Goal: Task Accomplishment & Management: Use online tool/utility

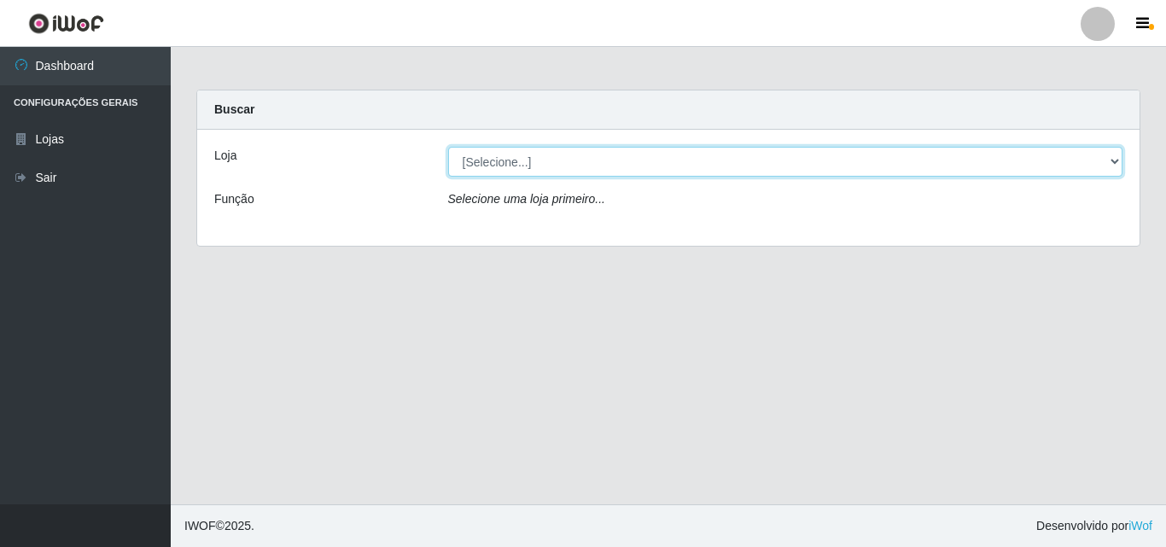
click at [1116, 158] on select "[Selecione...] BomQueSó Agreste - Loja 3" at bounding box center [785, 162] width 675 height 30
select select "215"
click at [448, 147] on select "[Selecione...] BomQueSó Agreste - Loja 3" at bounding box center [785, 162] width 675 height 30
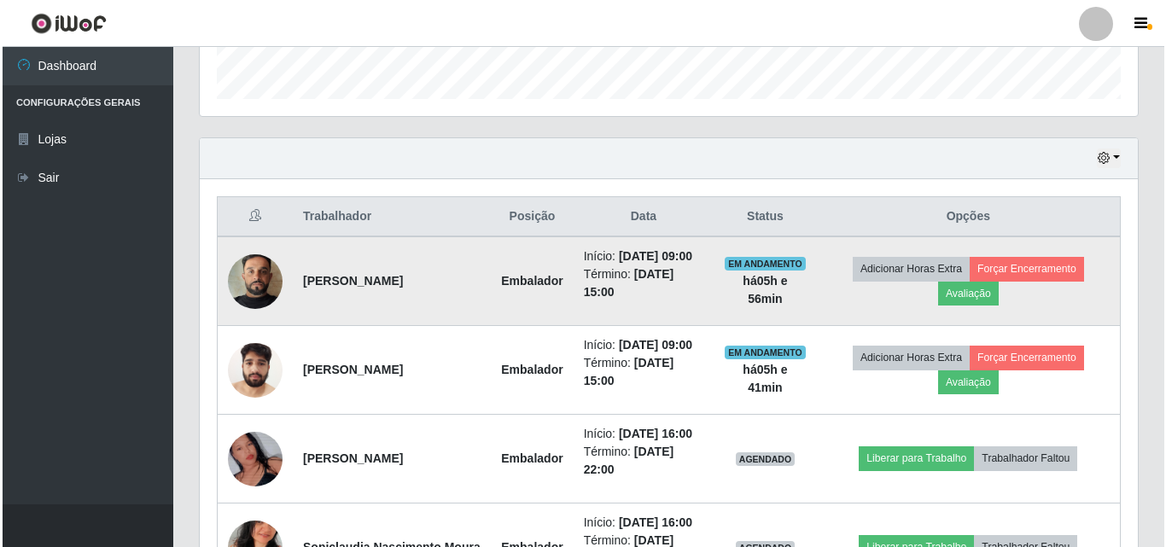
scroll to position [512, 0]
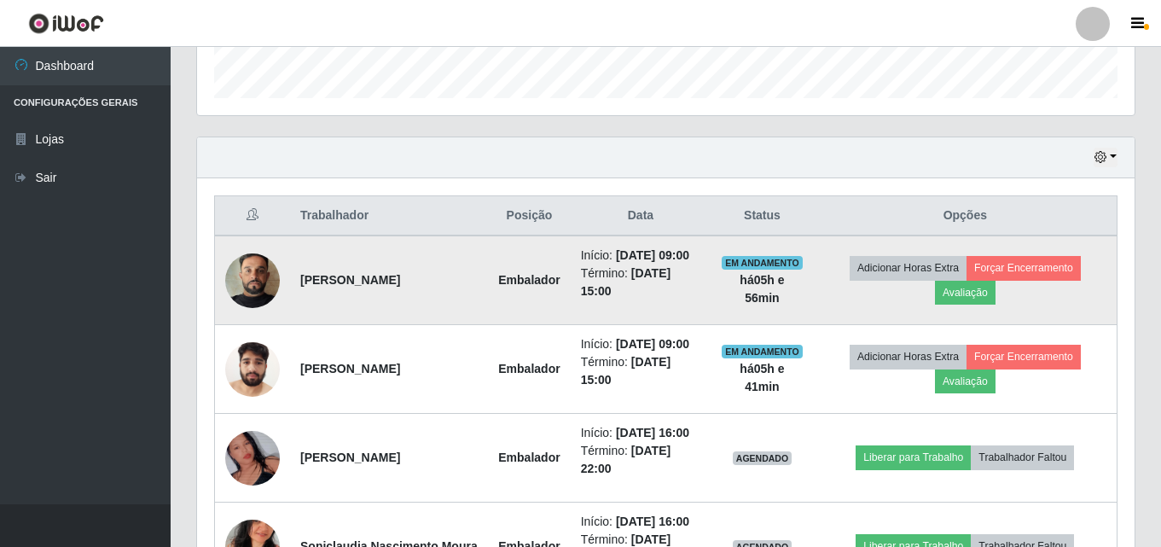
click at [1042, 255] on td "Adicionar Horas Extra Forçar Encerramento Avaliação" at bounding box center [966, 281] width 304 height 90
click at [1052, 273] on button "Forçar Encerramento" at bounding box center [1024, 268] width 114 height 24
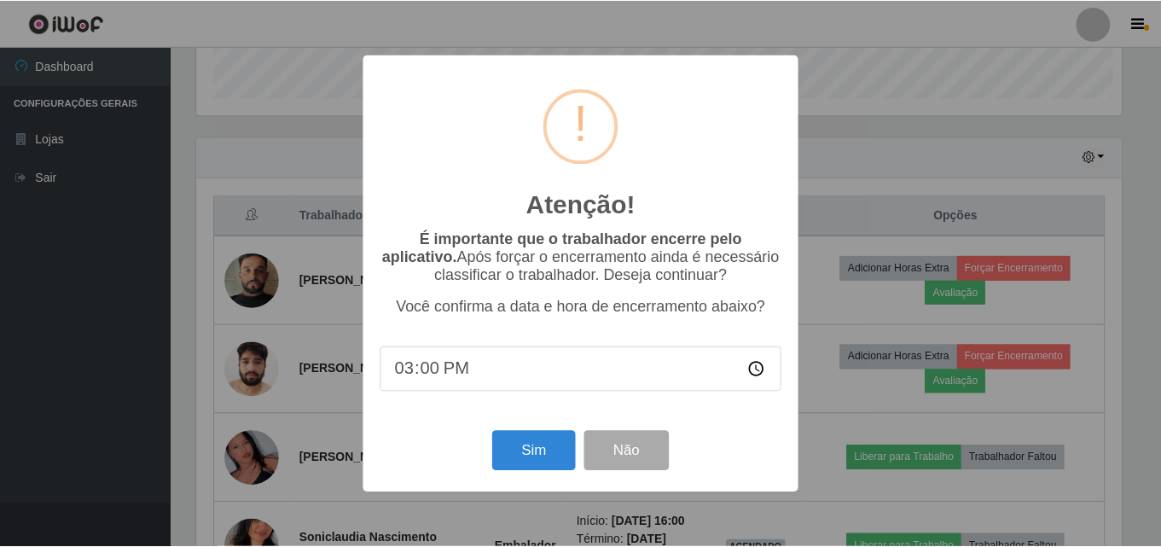
scroll to position [354, 929]
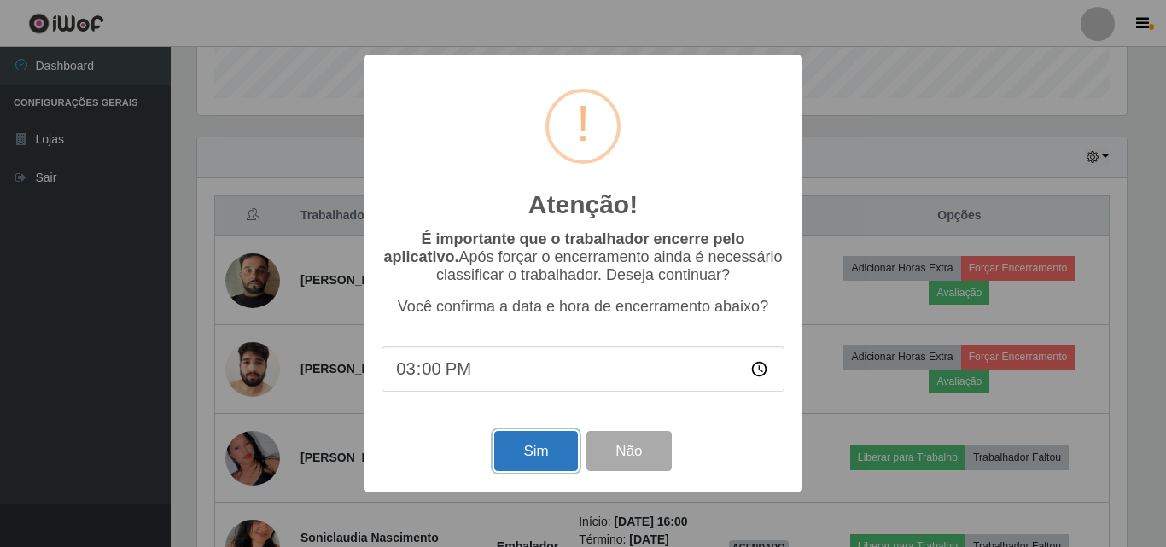
click at [550, 440] on button "Sim" at bounding box center [535, 451] width 83 height 40
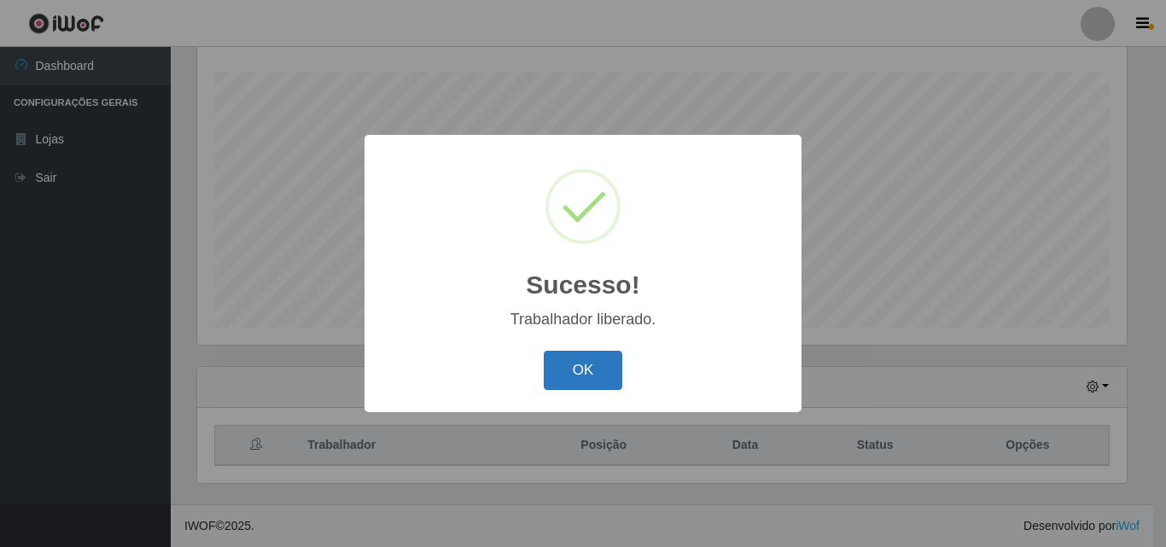
click at [565, 369] on button "OK" at bounding box center [583, 371] width 79 height 40
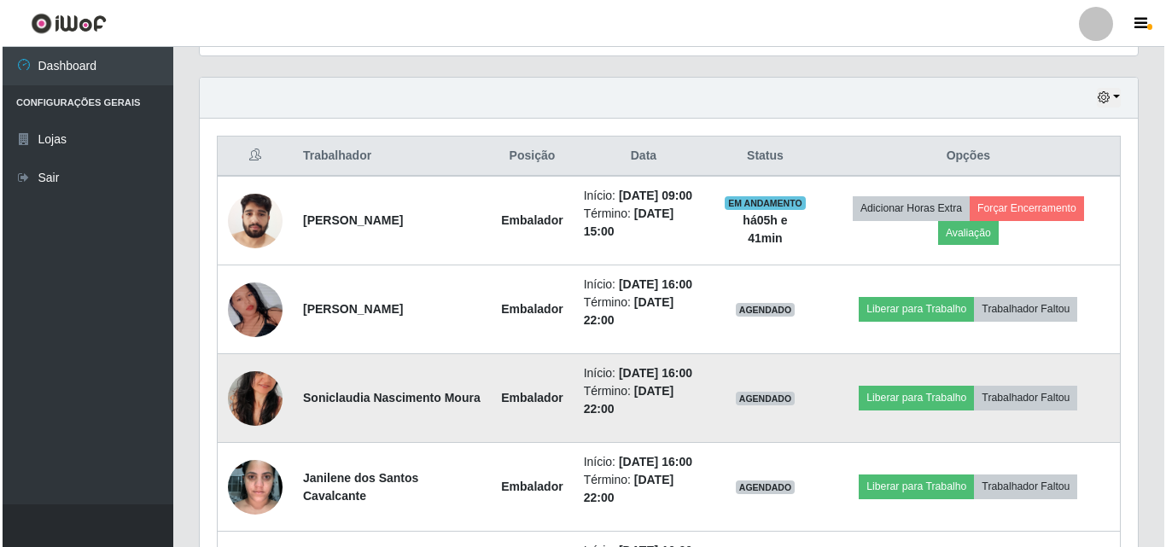
scroll to position [709, 0]
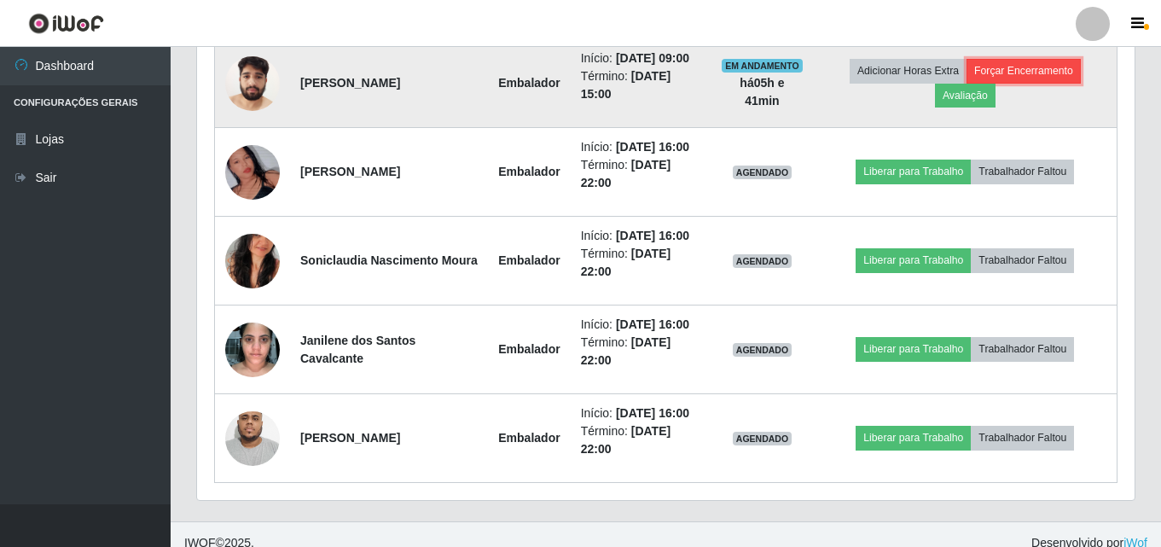
click at [1068, 73] on button "Forçar Encerramento" at bounding box center [1024, 71] width 114 height 24
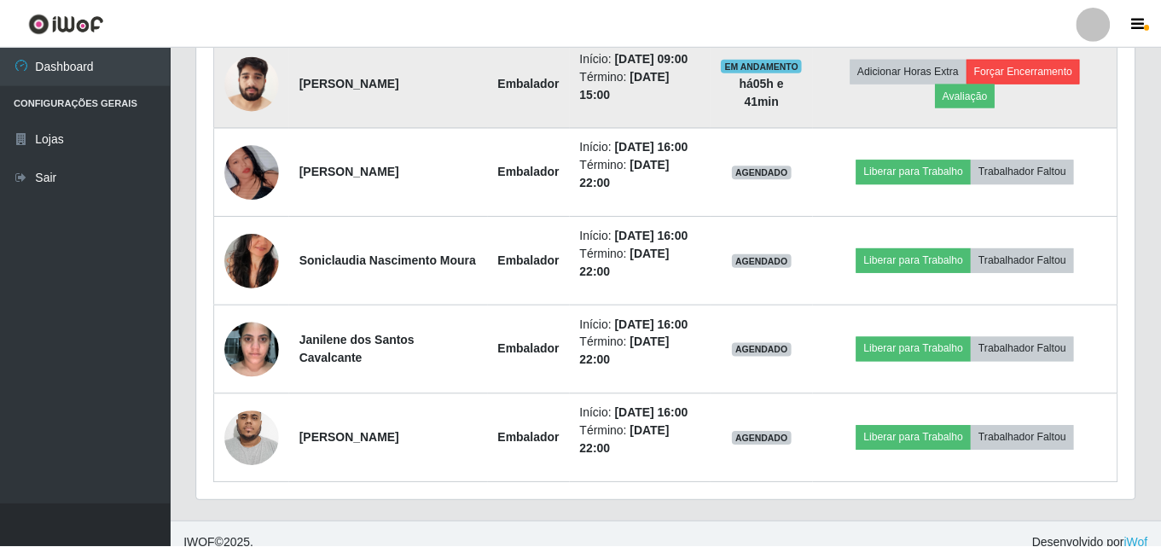
scroll to position [354, 929]
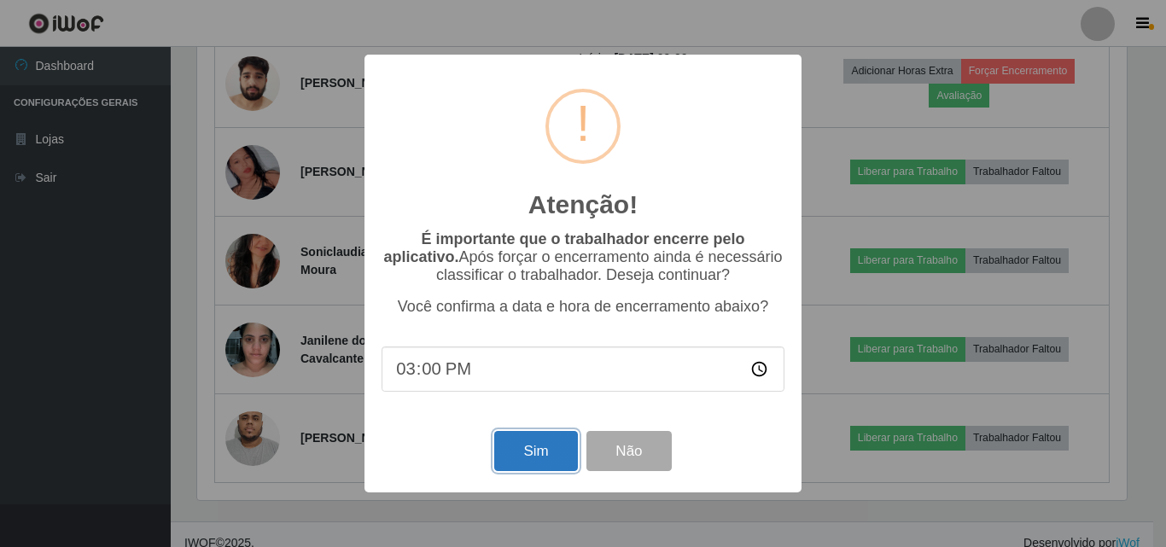
click at [554, 447] on button "Sim" at bounding box center [535, 451] width 83 height 40
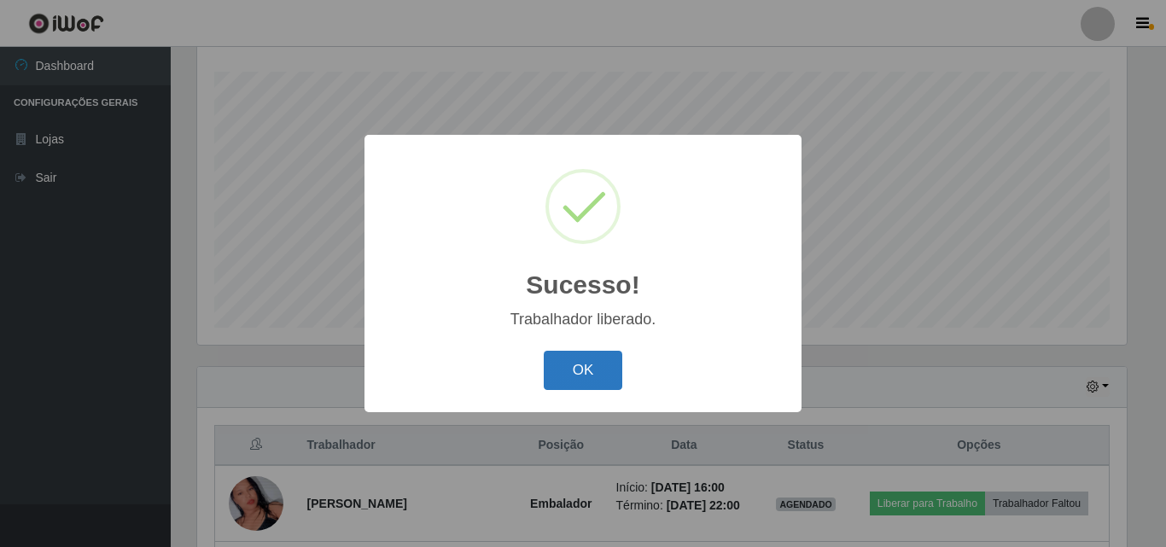
click at [583, 373] on button "OK" at bounding box center [583, 371] width 79 height 40
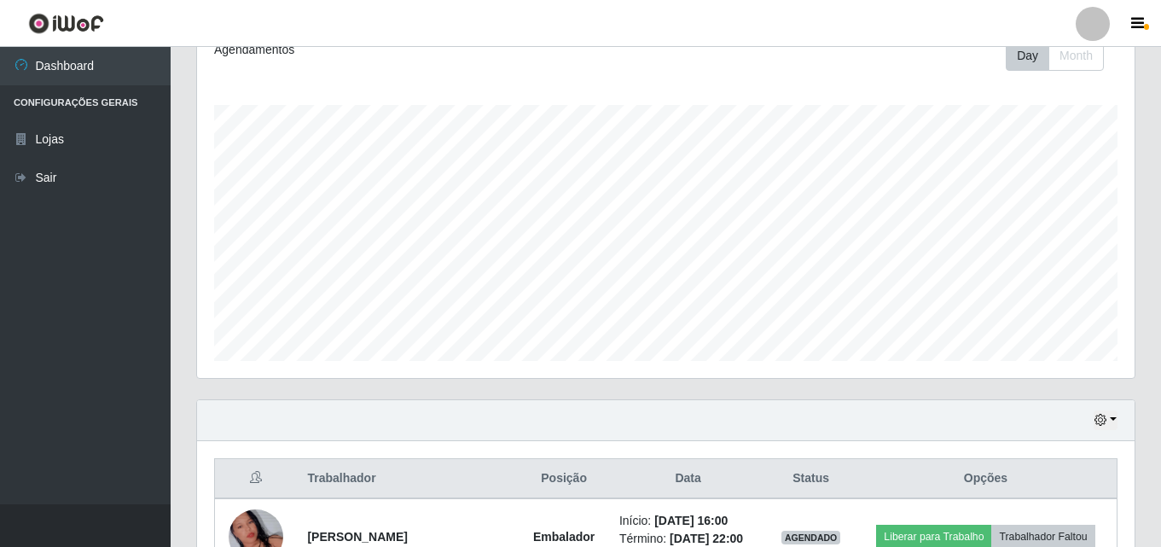
scroll to position [0, 0]
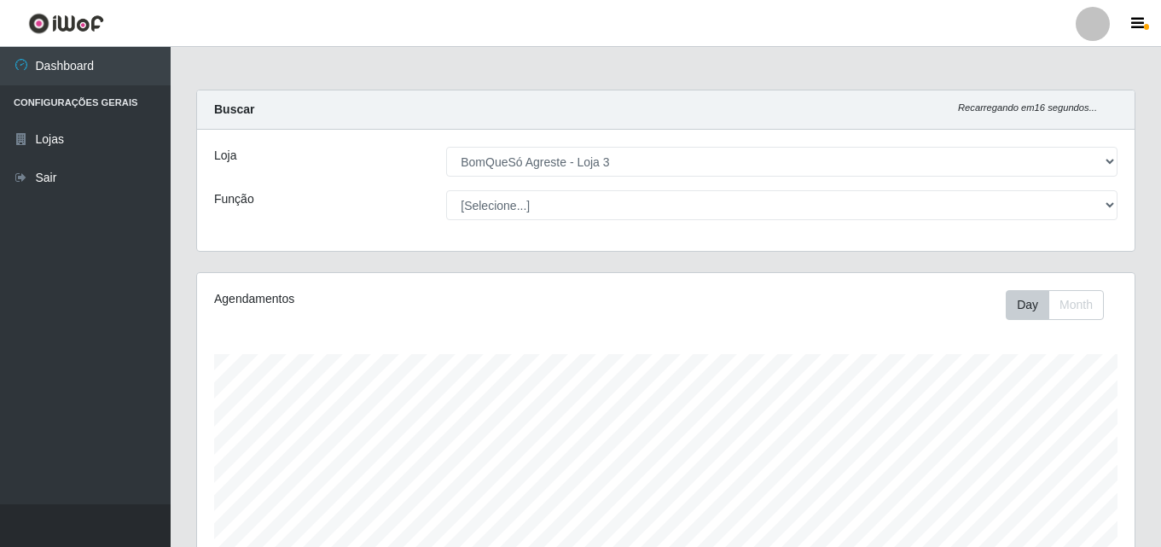
click at [713, 248] on div "Loja [Selecione...] BomQueSó Agreste - Loja 3 Função [Selecione...] ASG ASG + A…" at bounding box center [666, 190] width 938 height 121
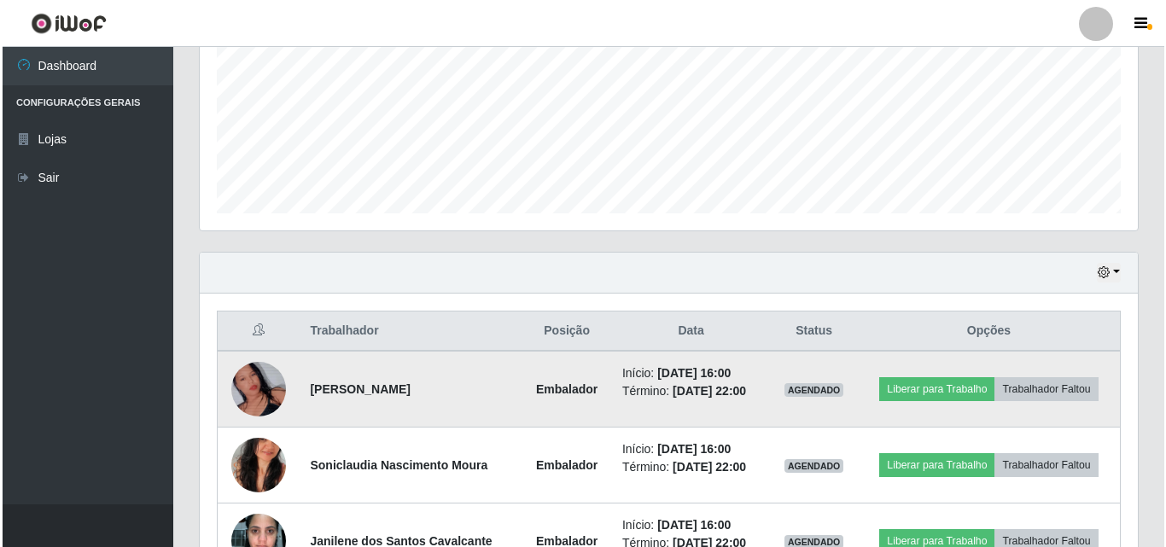
scroll to position [512, 0]
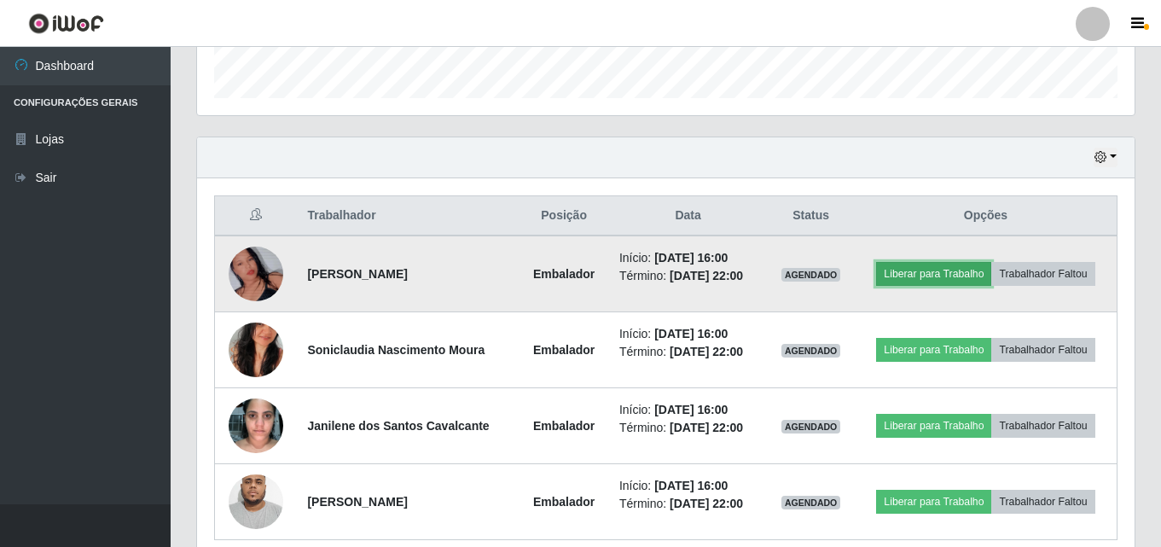
click at [962, 266] on button "Liberar para Trabalho" at bounding box center [933, 274] width 115 height 24
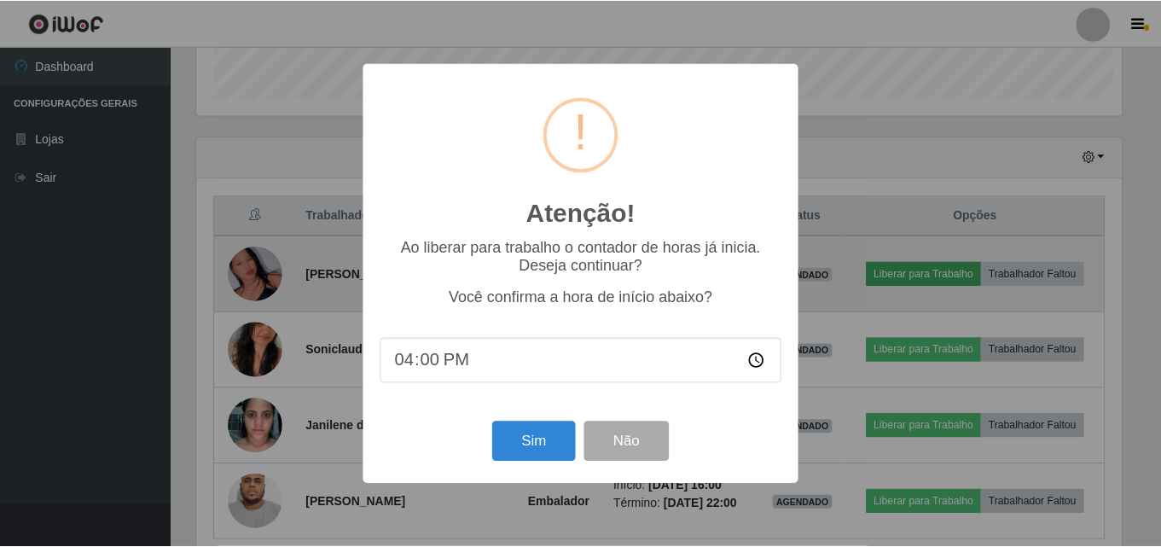
scroll to position [354, 929]
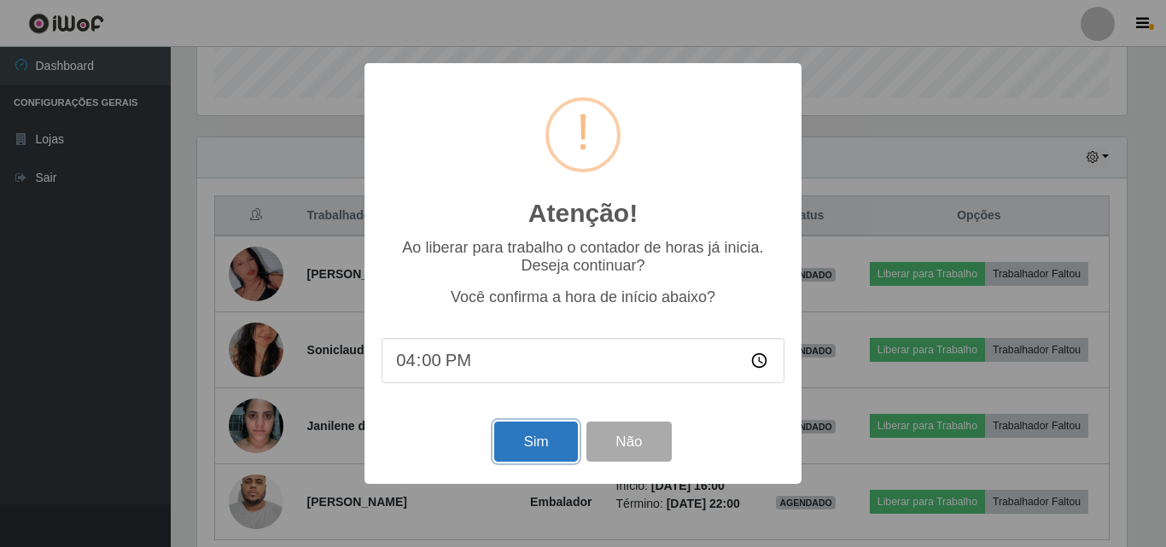
click at [531, 458] on button "Sim" at bounding box center [535, 442] width 83 height 40
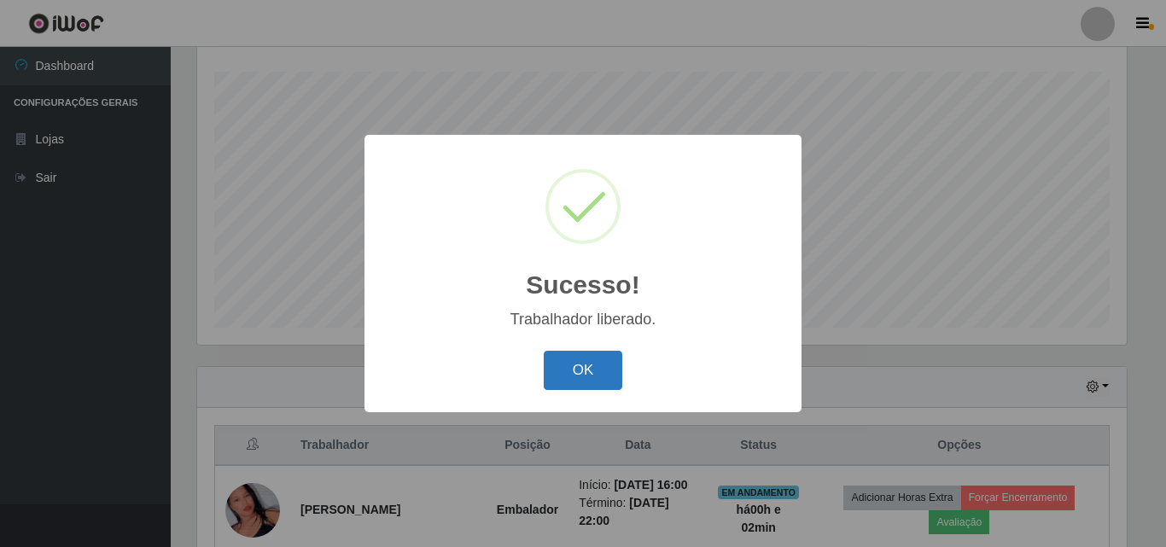
click at [566, 373] on button "OK" at bounding box center [583, 371] width 79 height 40
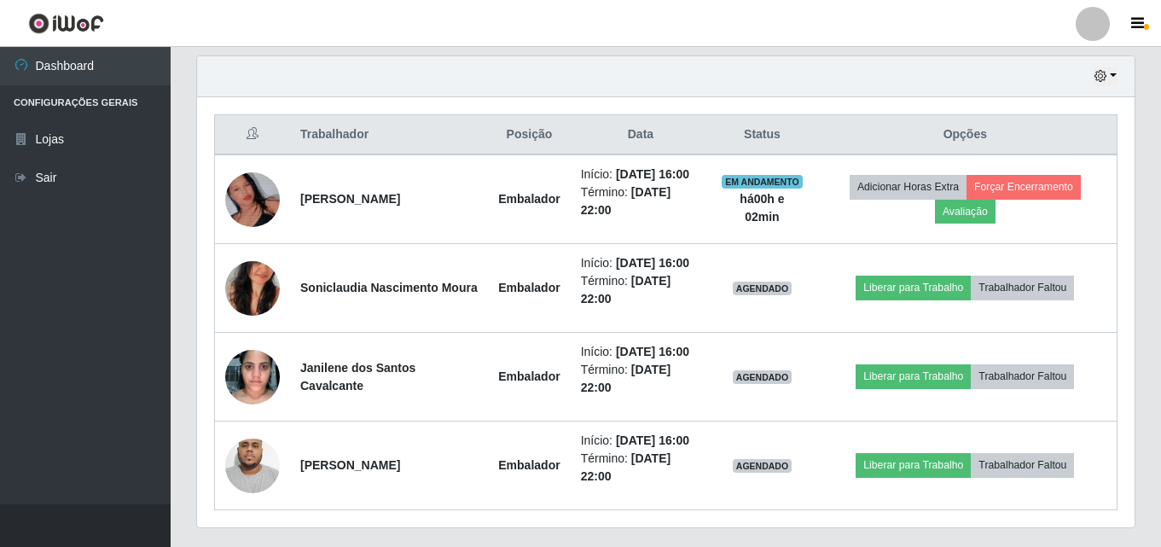
scroll to position [624, 0]
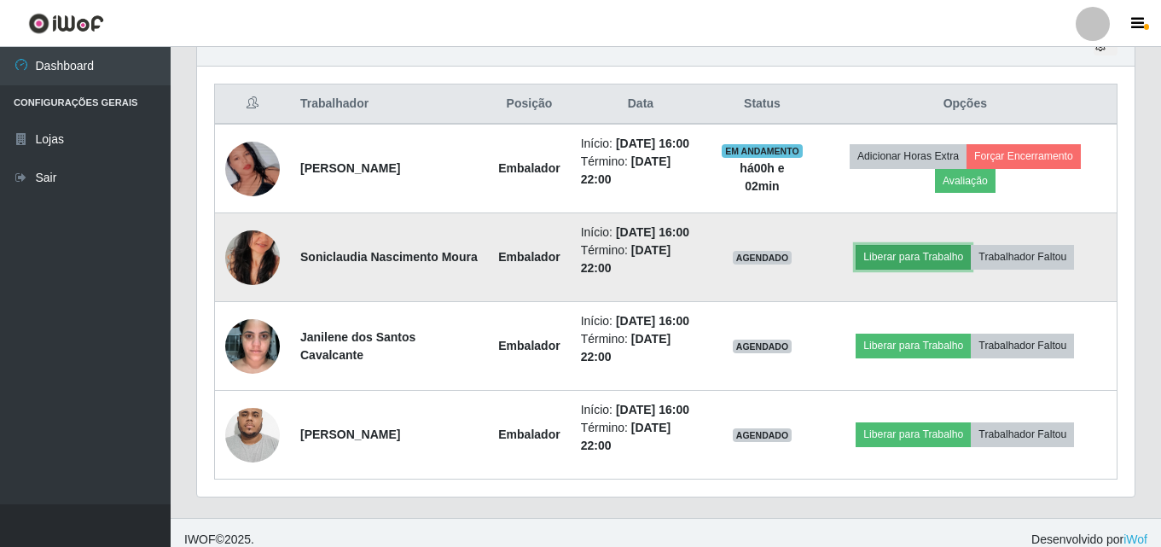
click at [924, 263] on button "Liberar para Trabalho" at bounding box center [913, 257] width 115 height 24
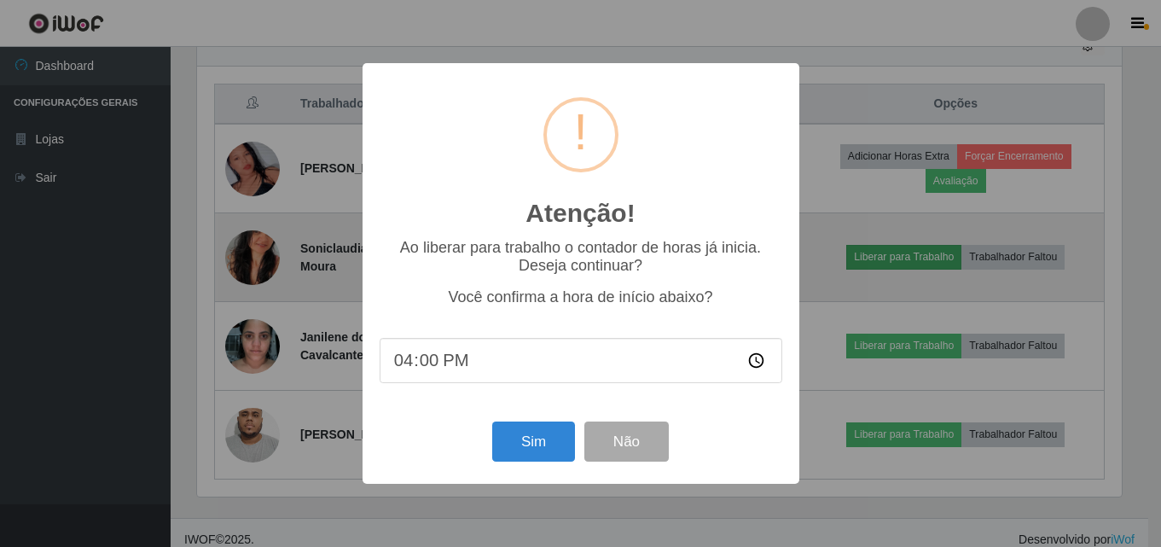
scroll to position [354, 929]
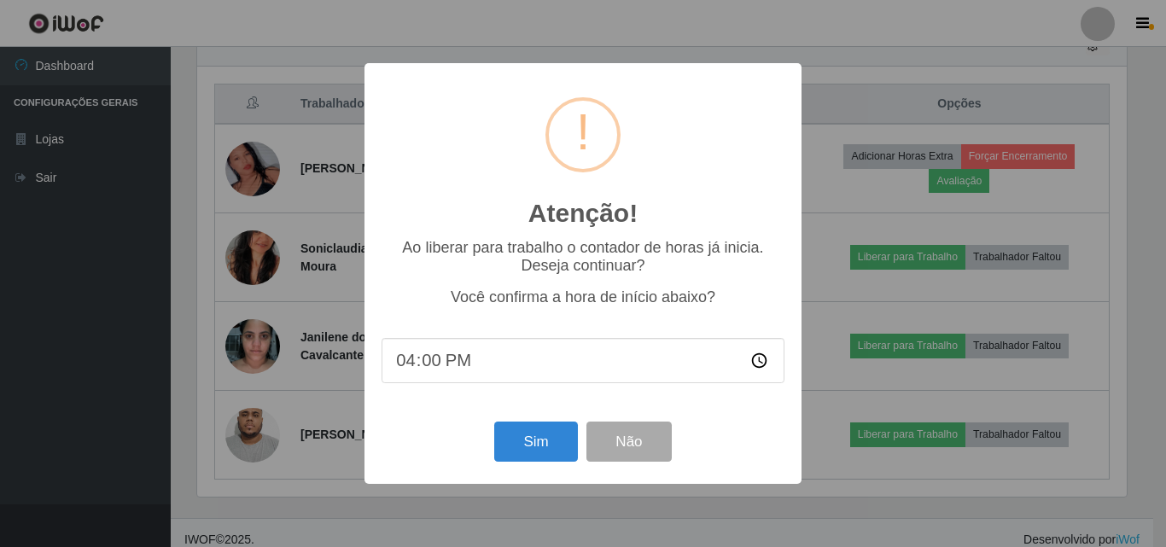
type input "16:03"
click at [543, 438] on button "Sim" at bounding box center [535, 442] width 83 height 40
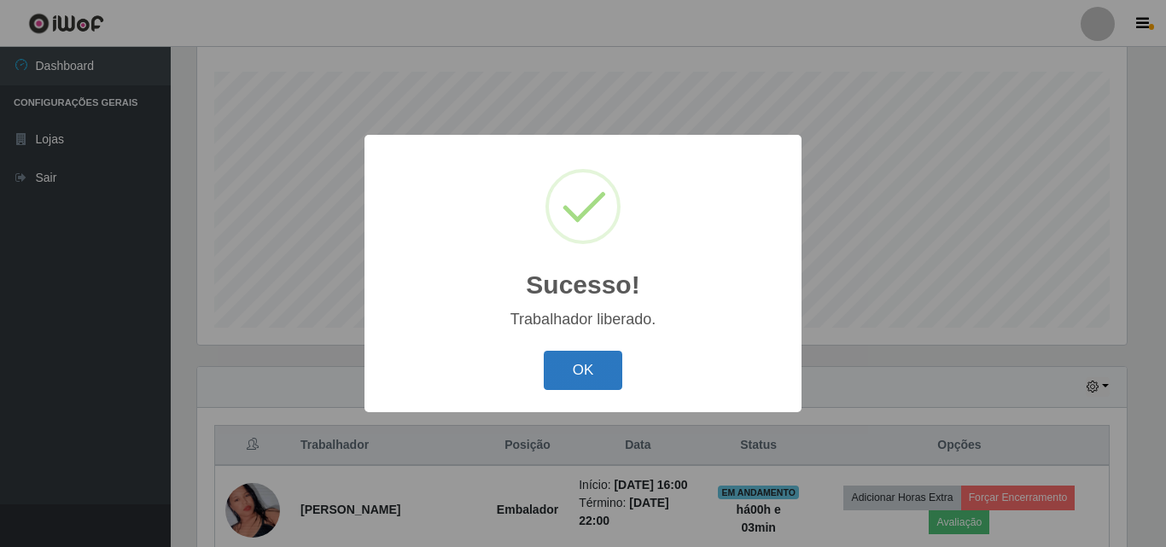
click at [586, 377] on button "OK" at bounding box center [583, 371] width 79 height 40
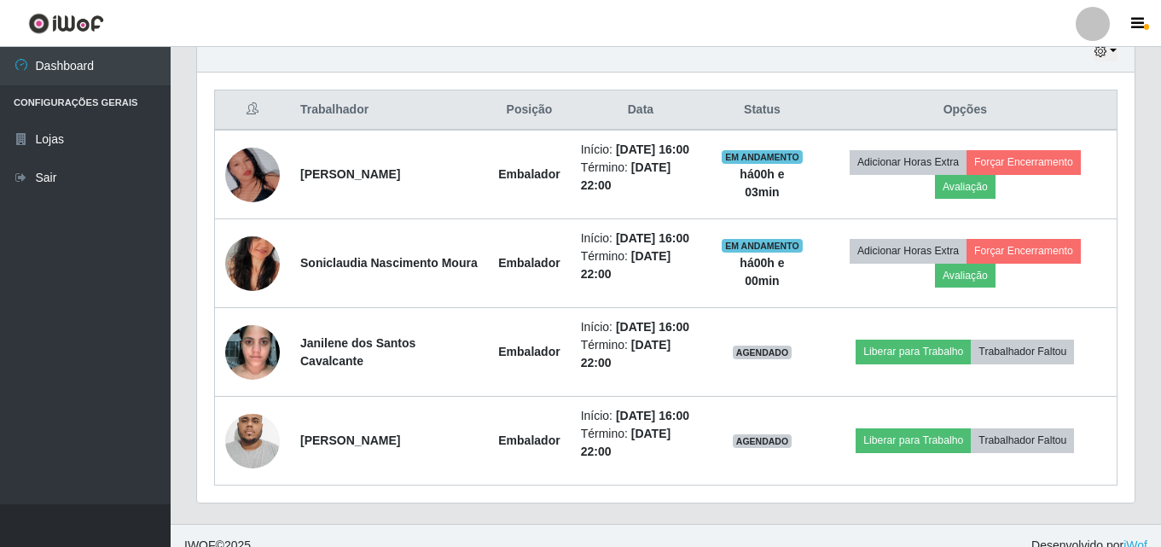
scroll to position [624, 0]
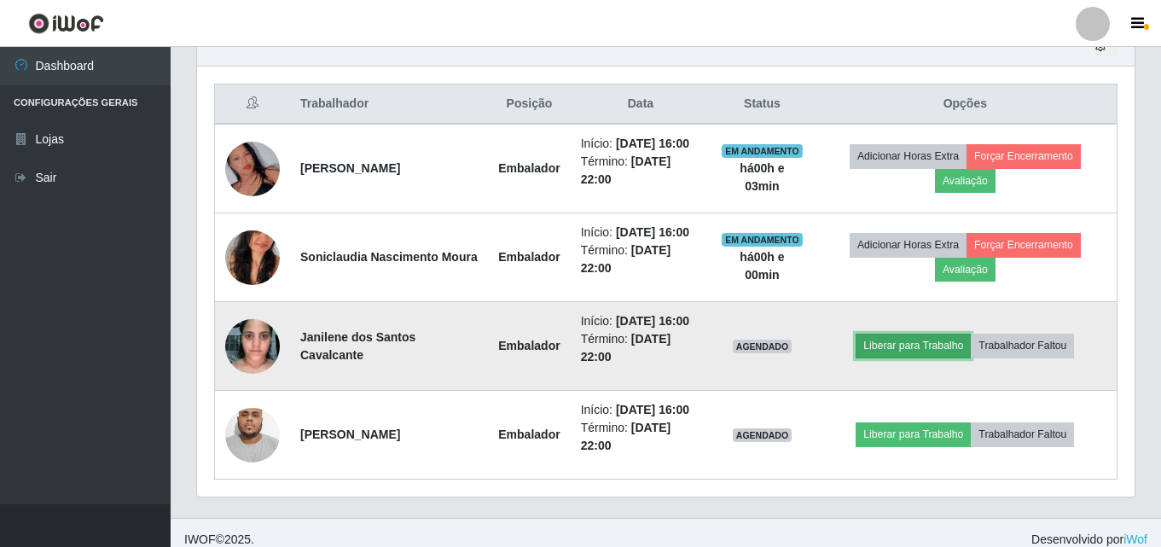
click at [938, 346] on button "Liberar para Trabalho" at bounding box center [913, 346] width 115 height 24
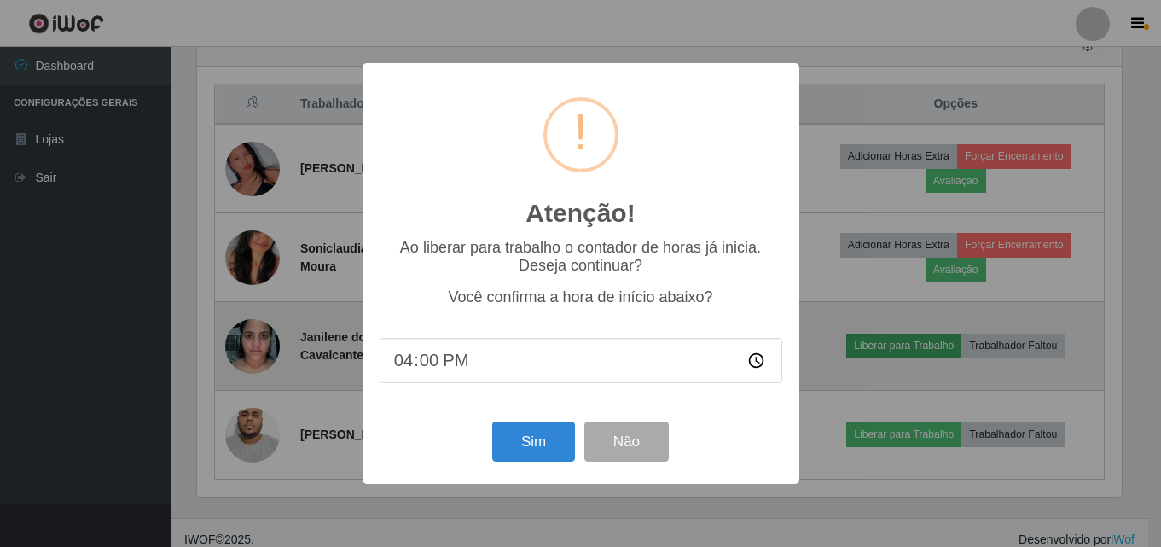
scroll to position [354, 929]
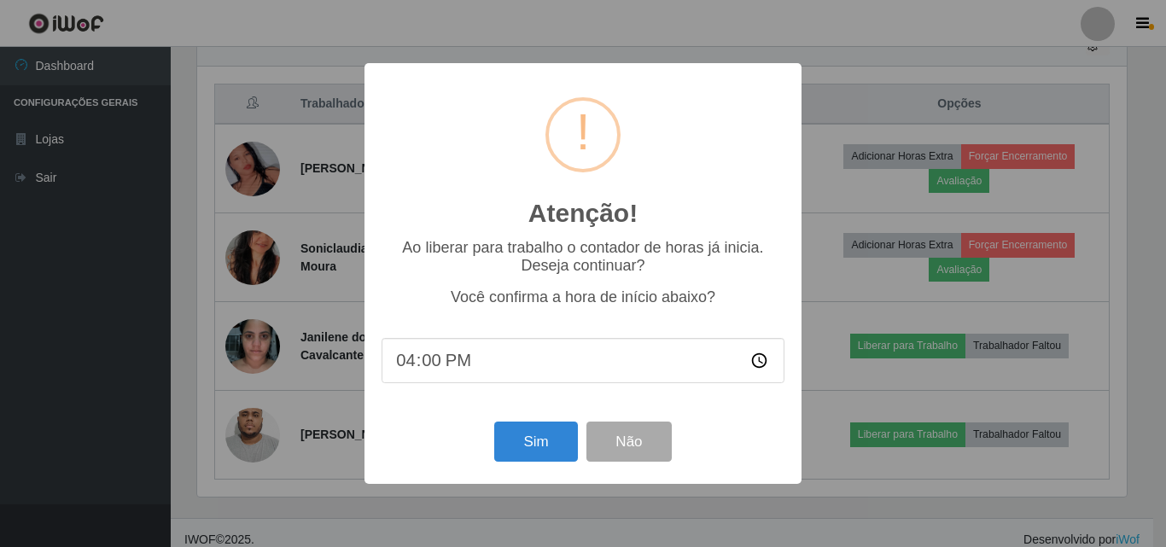
type input "16:03"
click at [493, 449] on div "Sim Não" at bounding box center [582, 441] width 403 height 49
click at [521, 451] on button "Sim" at bounding box center [535, 442] width 83 height 40
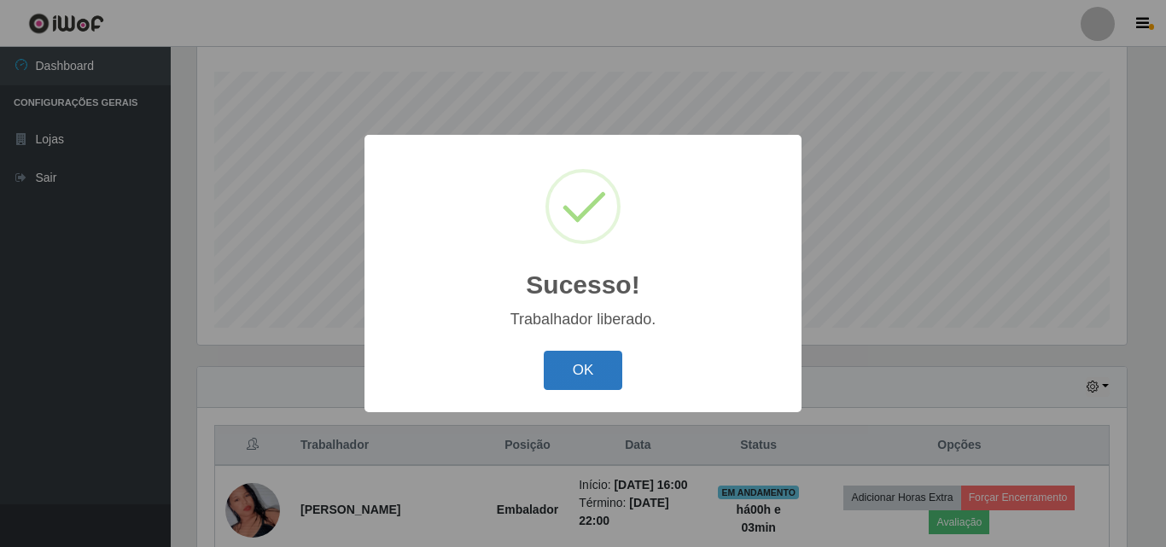
click at [575, 359] on button "OK" at bounding box center [583, 371] width 79 height 40
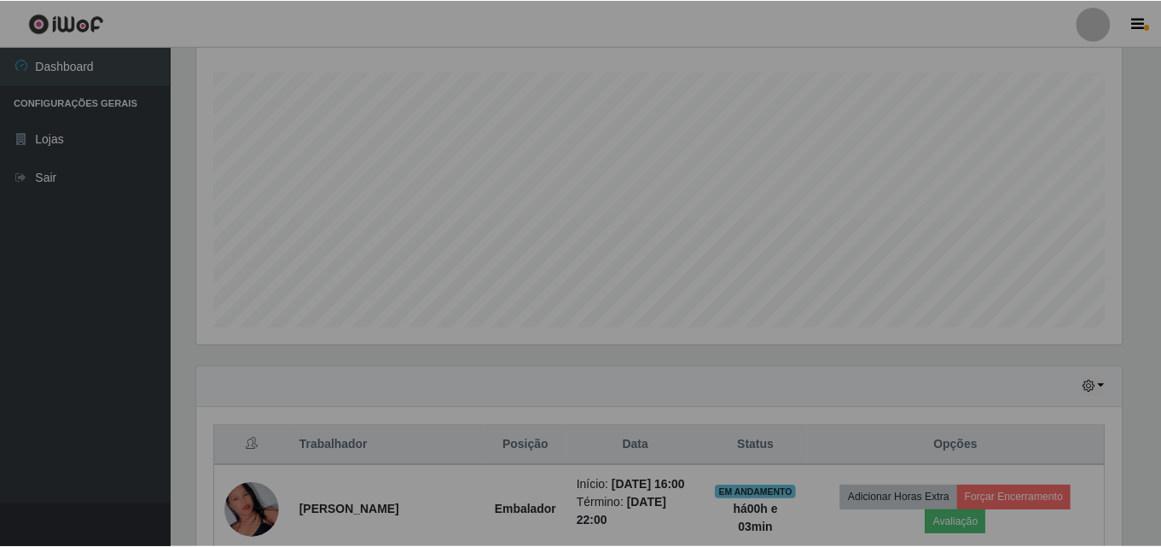
scroll to position [0, 0]
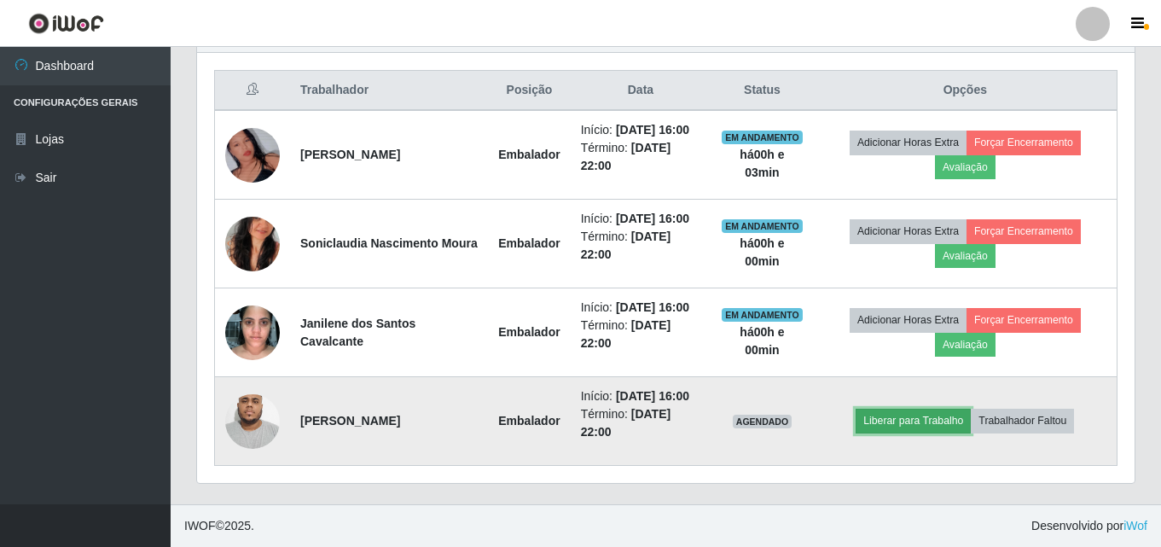
click at [932, 423] on button "Liberar para Trabalho" at bounding box center [913, 421] width 115 height 24
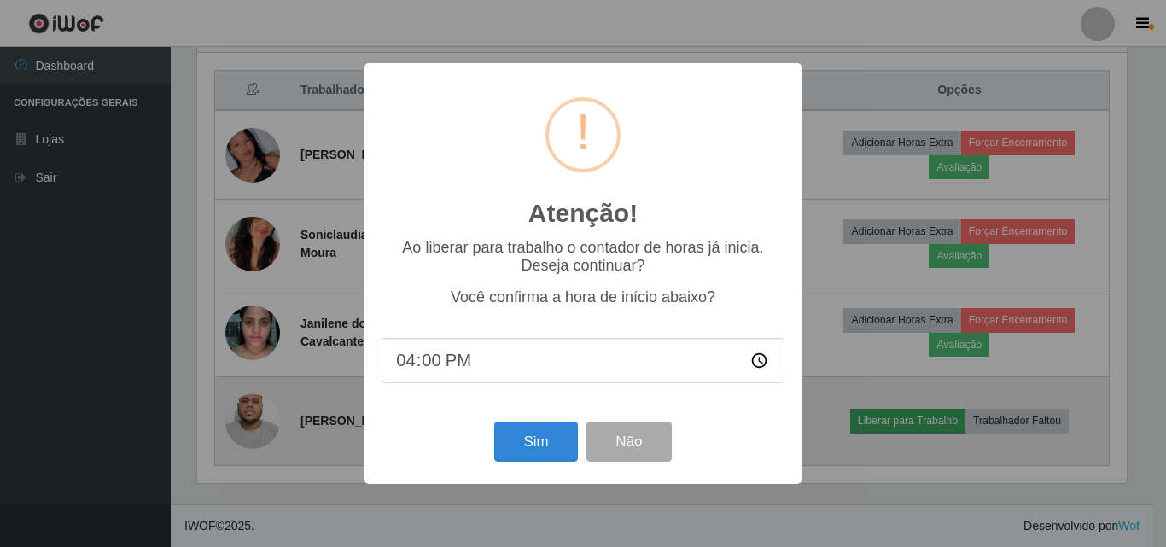
type input "16:03"
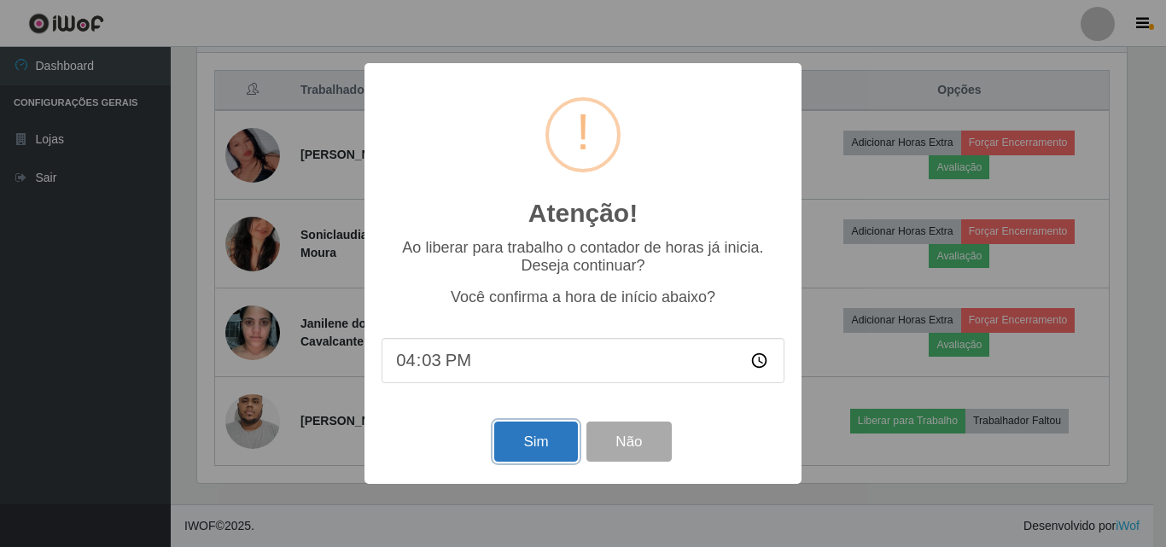
click at [564, 444] on button "Sim" at bounding box center [535, 442] width 83 height 40
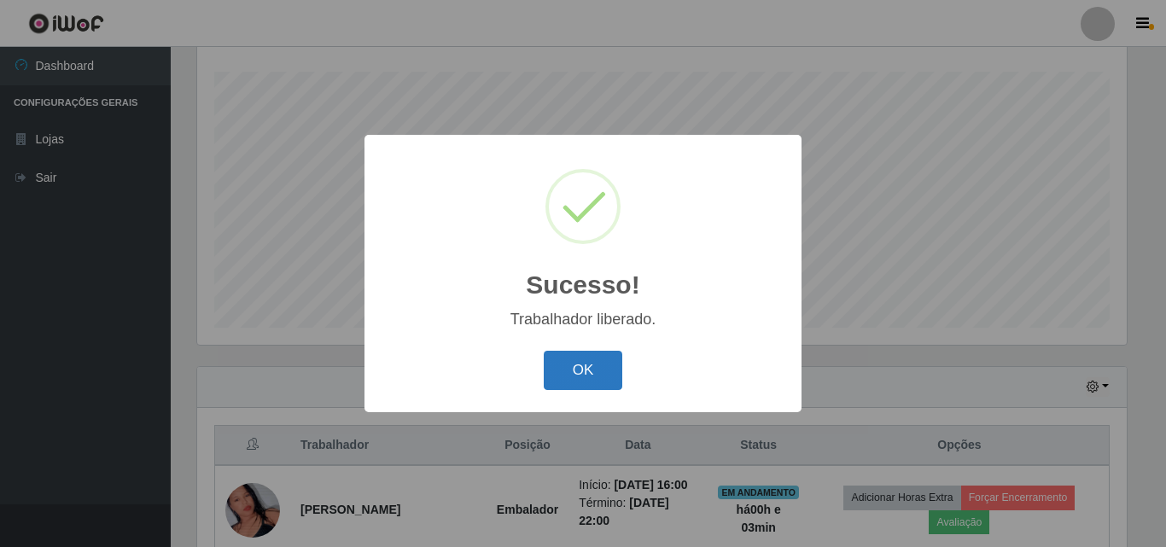
click at [598, 374] on button "OK" at bounding box center [583, 371] width 79 height 40
